Goal: Task Accomplishment & Management: Manage account settings

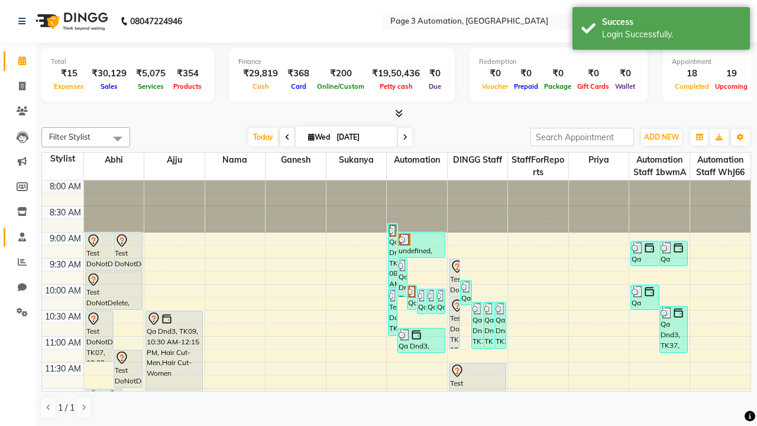
click at [18, 237] on span at bounding box center [22, 238] width 21 height 14
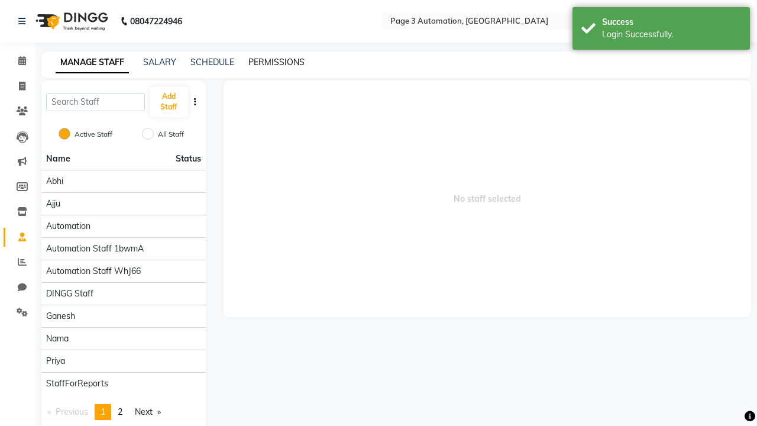
click at [276, 62] on link "PERMISSIONS" at bounding box center [276, 62] width 56 height 11
